Goal: Information Seeking & Learning: Learn about a topic

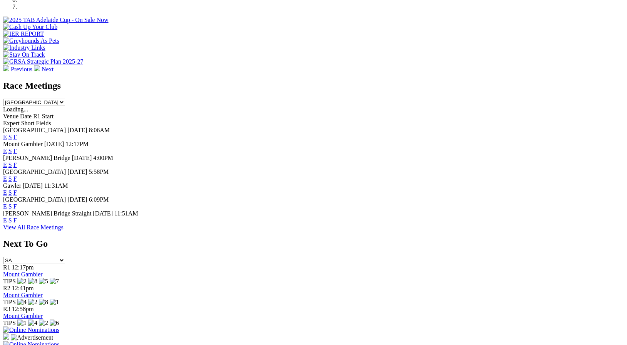
scroll to position [283, 0]
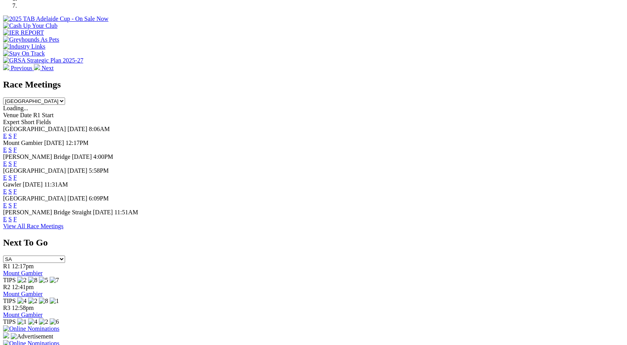
click at [17, 222] on link "F" at bounding box center [14, 219] width 3 height 7
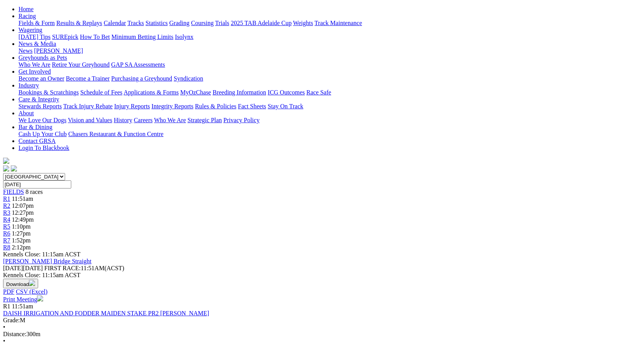
scroll to position [79, 0]
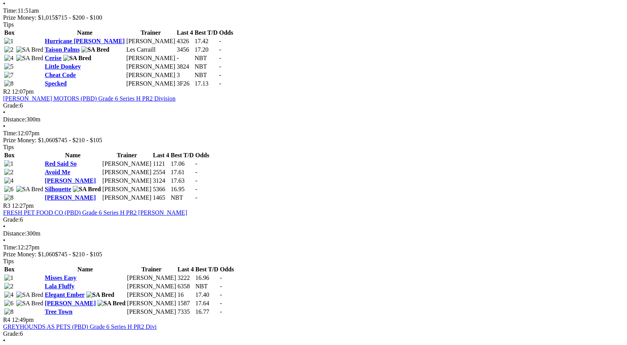
scroll to position [418, 0]
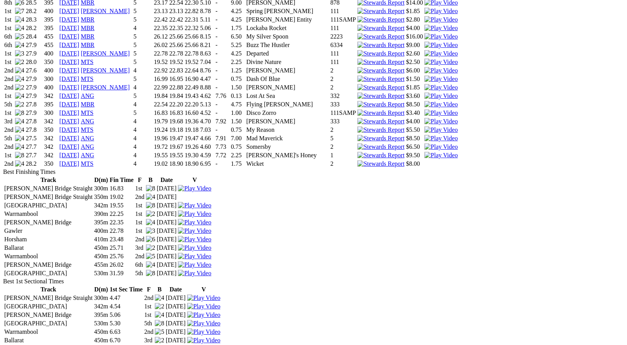
scroll to position [927, 0]
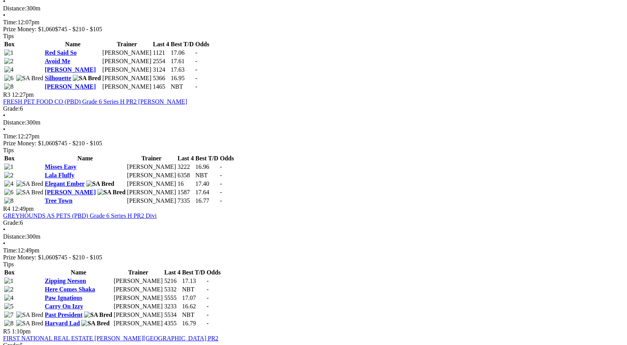
scroll to position [521, 0]
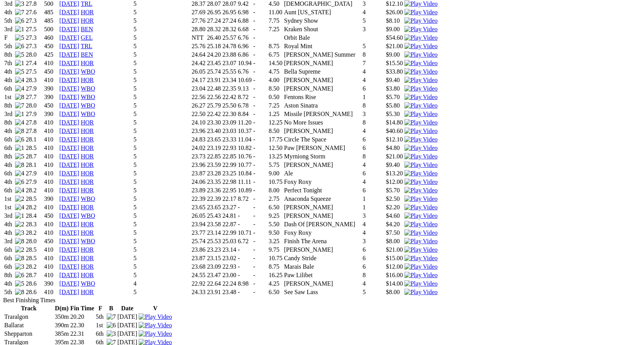
scroll to position [920, 0]
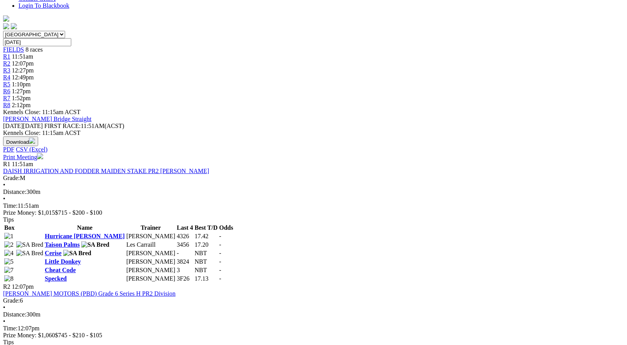
scroll to position [220, 0]
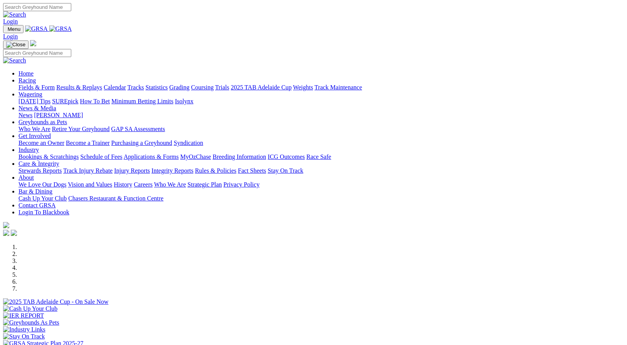
scroll to position [283, 0]
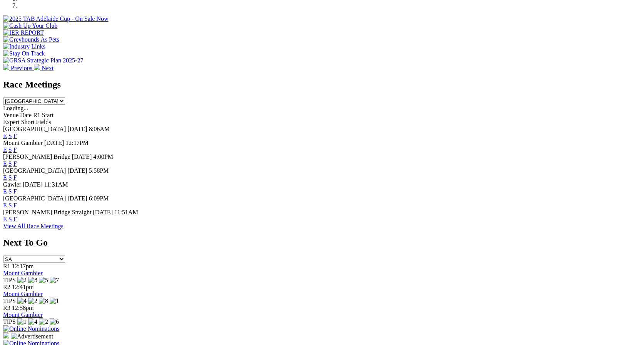
click at [17, 146] on link "F" at bounding box center [14, 149] width 3 height 7
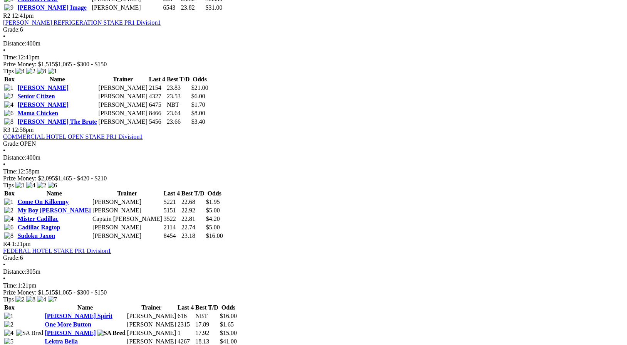
scroll to position [514, 0]
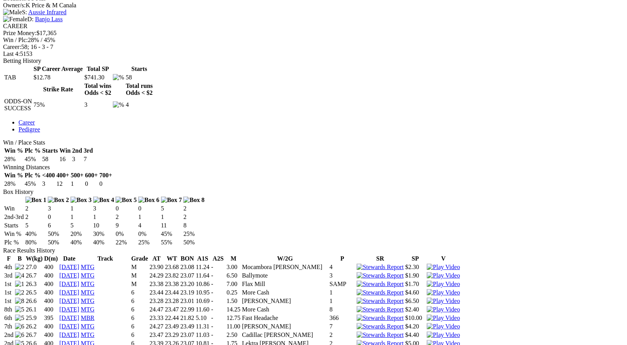
scroll to position [319, 0]
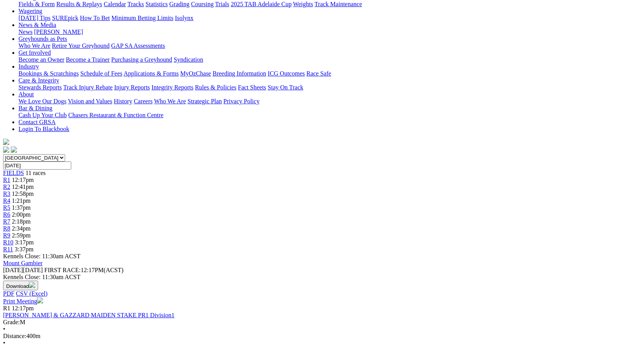
scroll to position [97, 0]
